Goal: Information Seeking & Learning: Learn about a topic

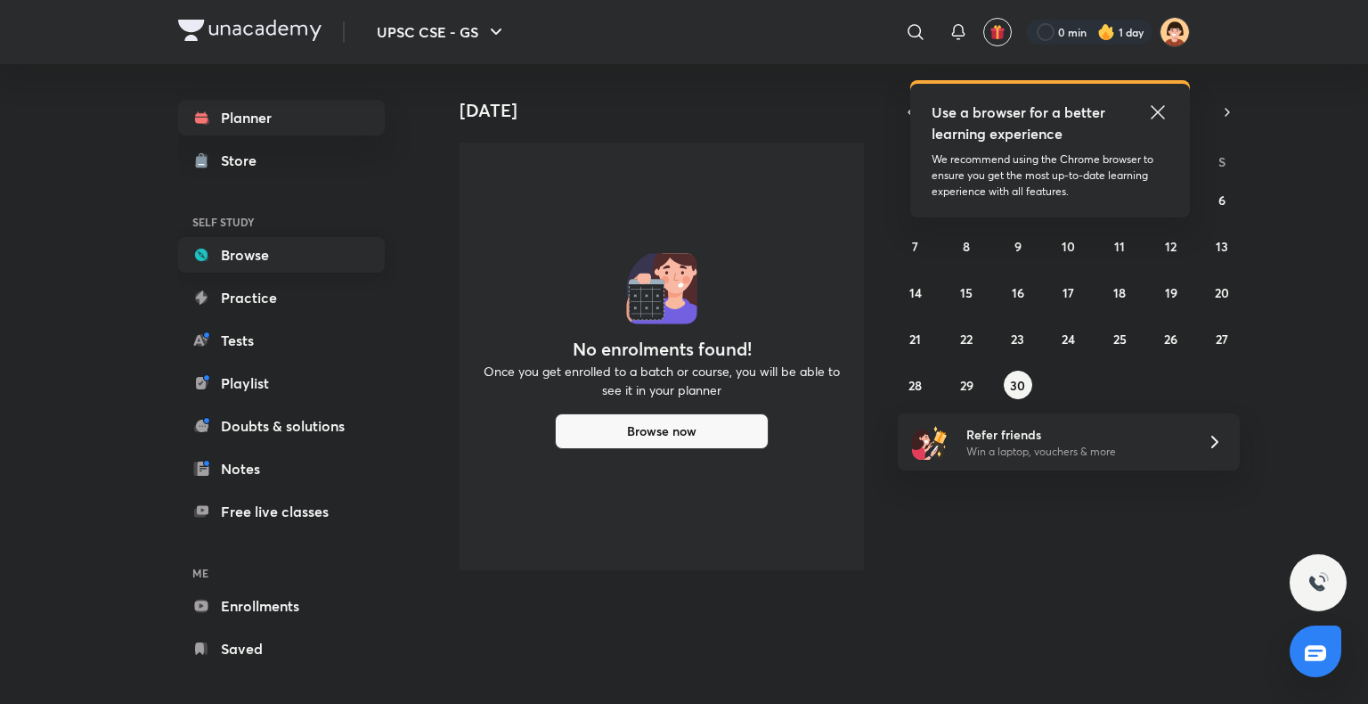
click at [216, 255] on link "Browse" at bounding box center [281, 255] width 207 height 36
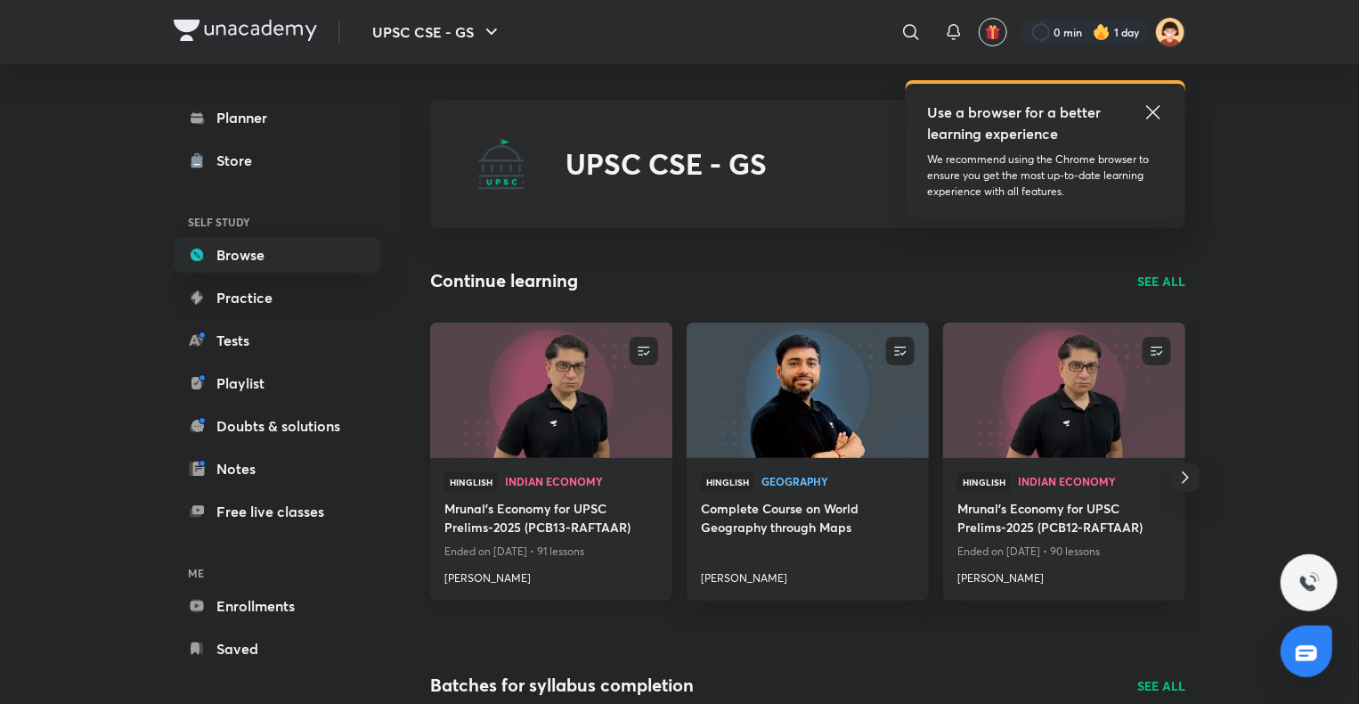
click at [524, 422] on img at bounding box center [551, 390] width 247 height 138
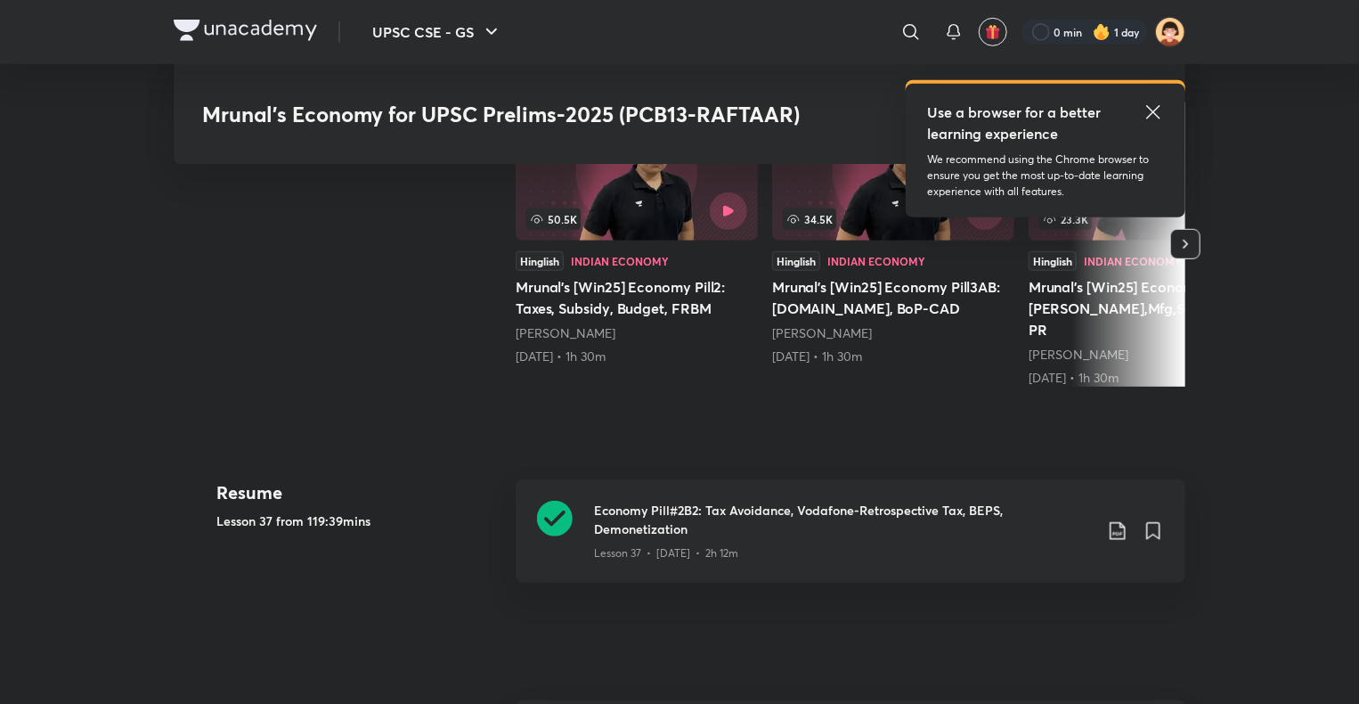
scroll to position [612, 0]
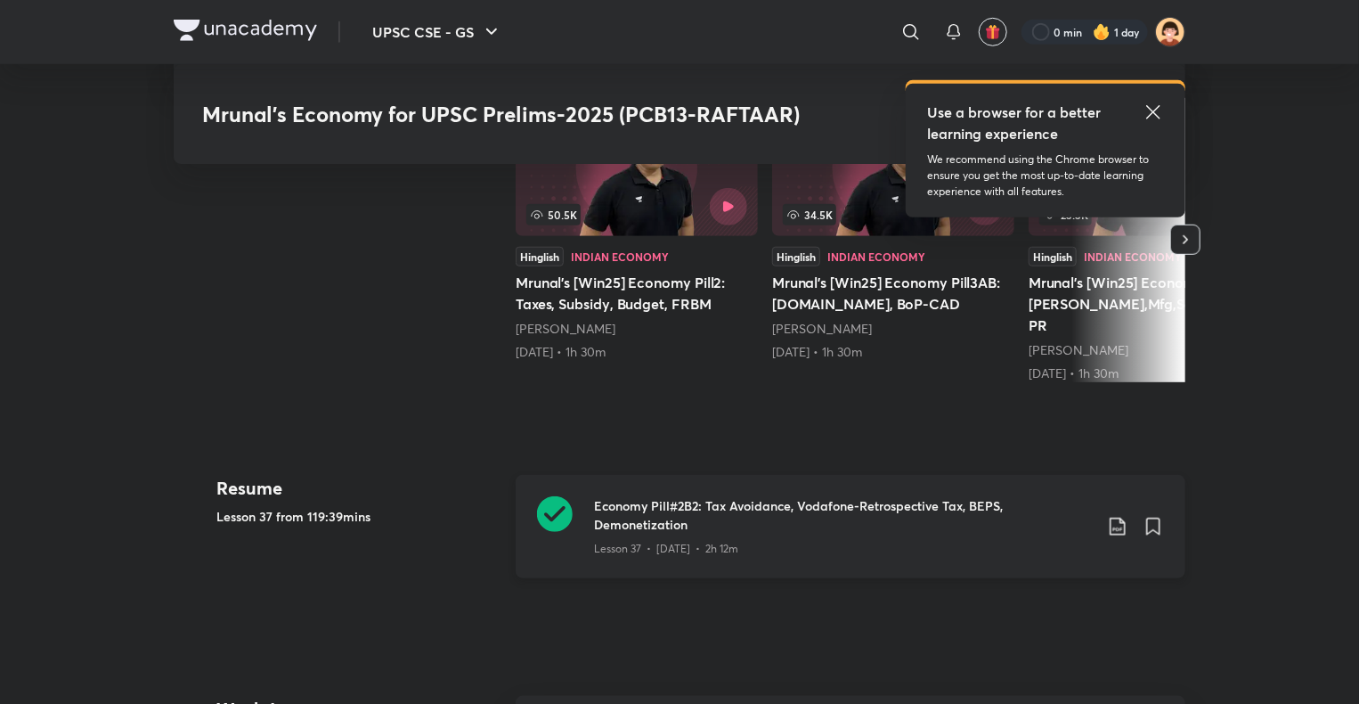
click at [560, 496] on icon at bounding box center [555, 514] width 36 height 36
